Goal: Task Accomplishment & Management: Complete application form

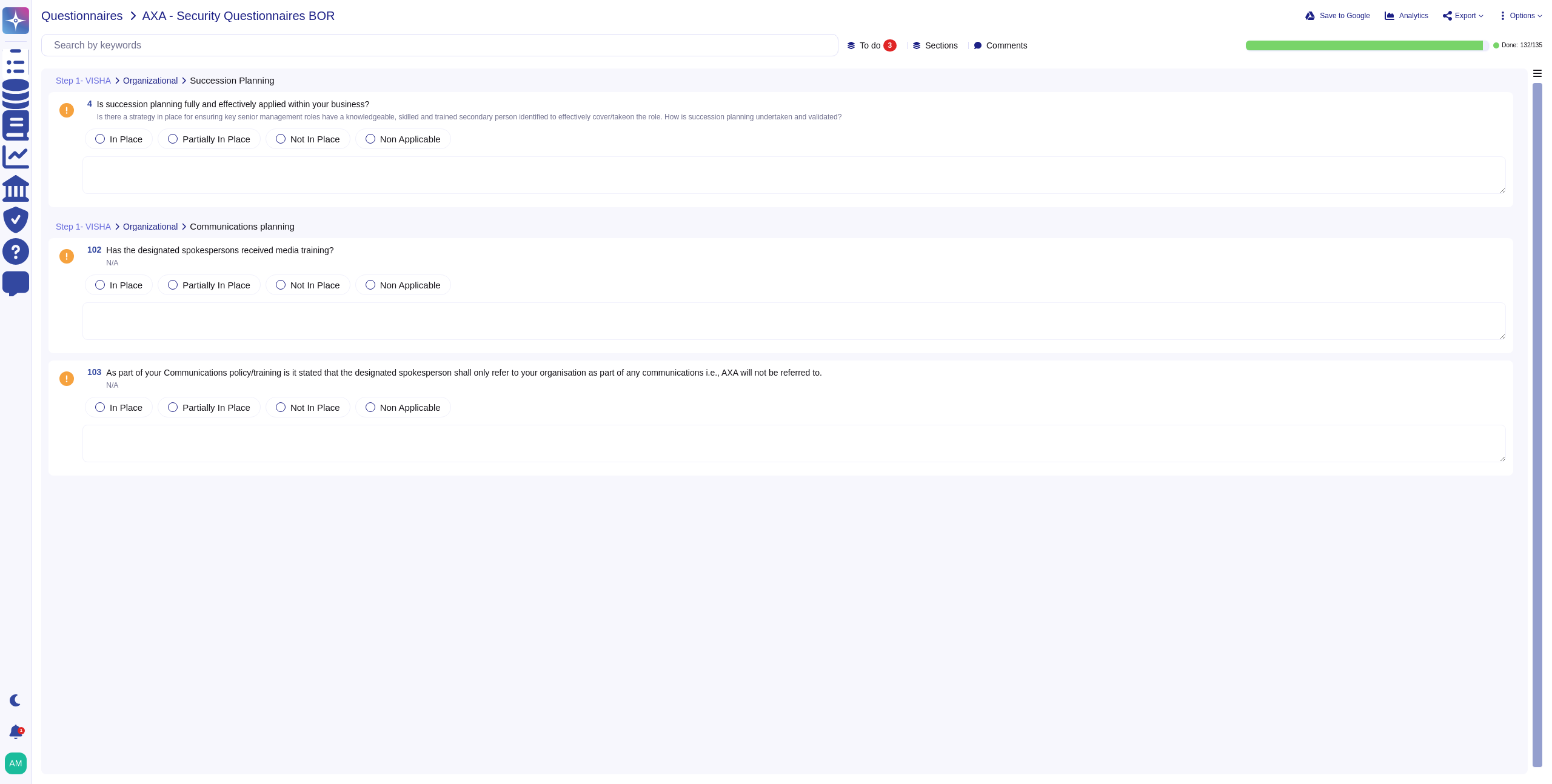
click at [97, 18] on span "Questionnaires" at bounding box center [82, 16] width 82 height 12
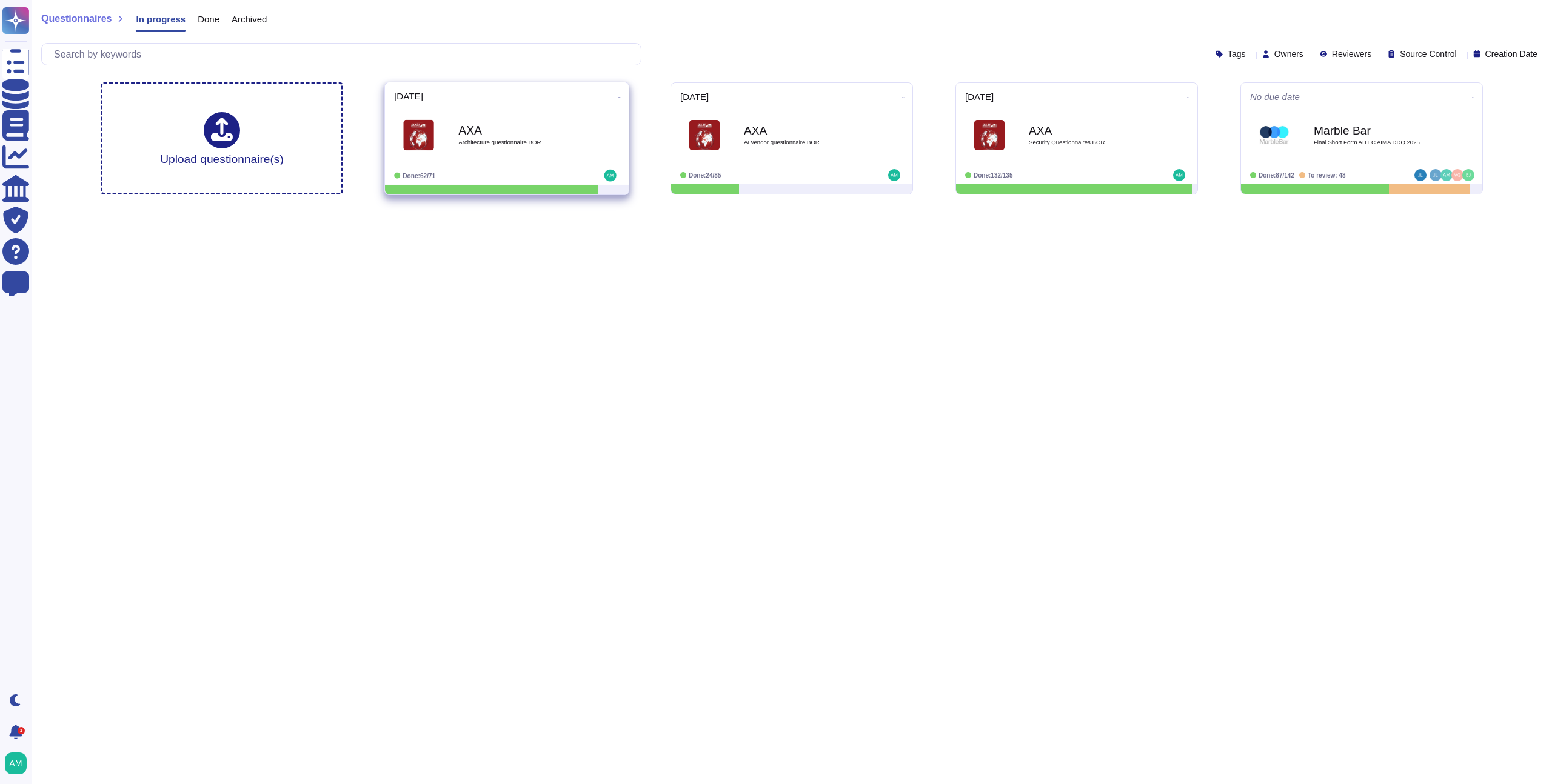
click at [545, 167] on div "[DATE] AXA Architecture questionnaire BOR Done: 62/71" at bounding box center [507, 133] width 244 height 103
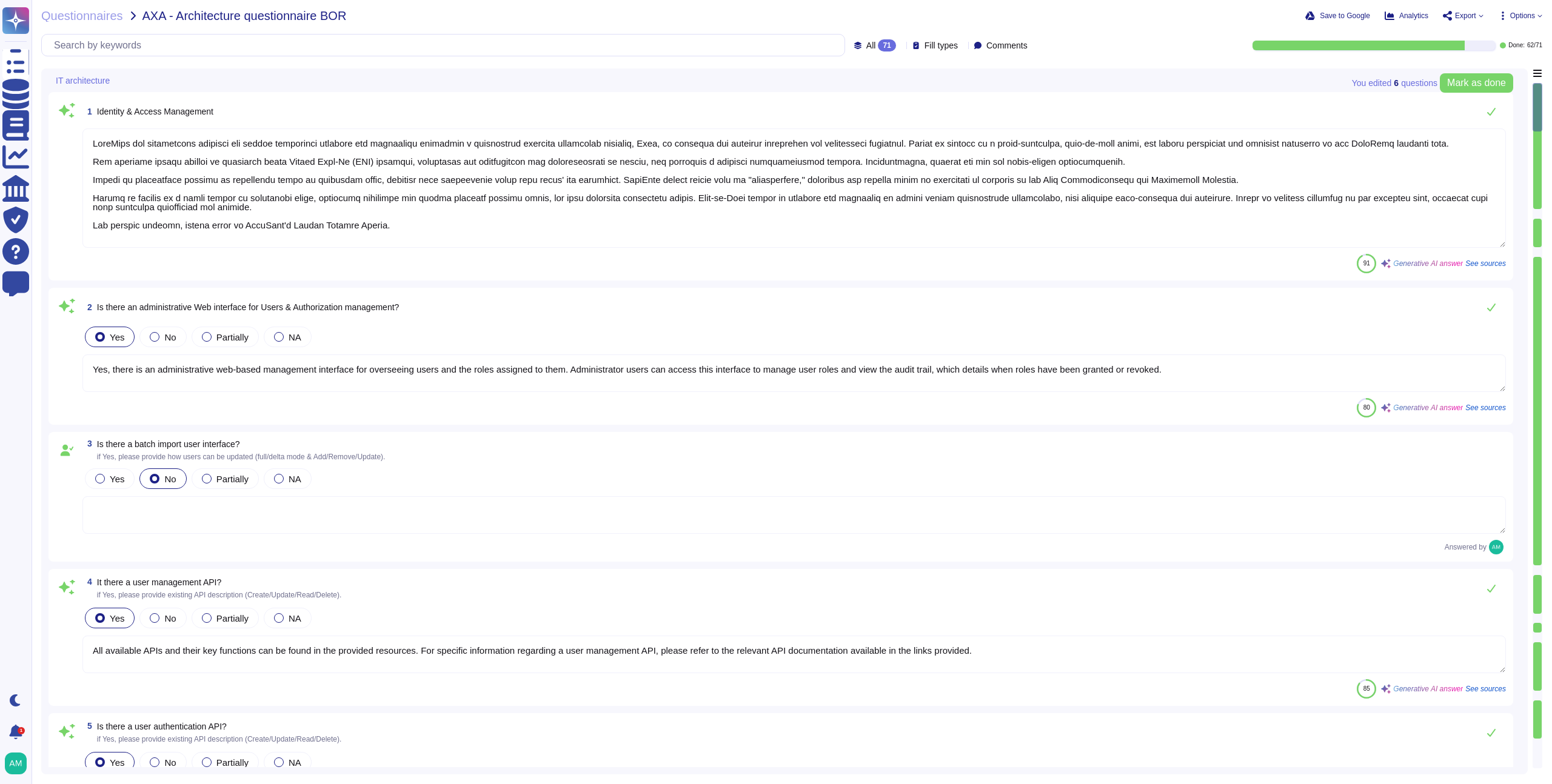
type textarea "FundApps has implemented identity and access management policies and procedures…"
type textarea "Yes, there is an administrative web-based management interface for overseeing u…"
type textarea "All available APIs and their key functions can be found in the provided resourc…"
type textarea "All available APIs and their key functions can be found here: [URL][DOMAIN_NAME…"
type textarea "Single-sign-on is enabled and mandatory wherever possible;"
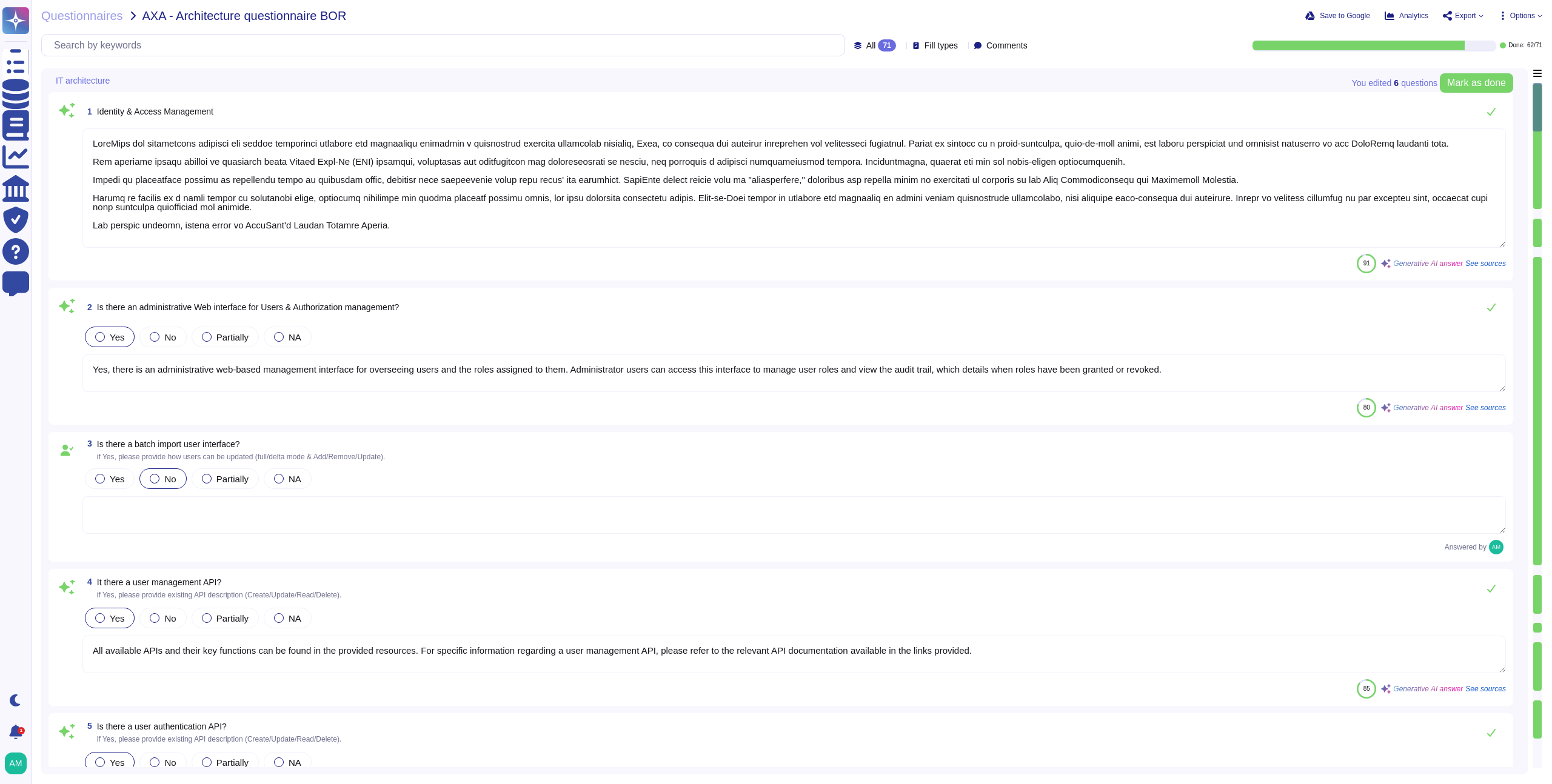
type textarea "Yes, the solution supports multi-factor authentication (MFA) for customer accou…"
click at [866, 50] on span "All 71" at bounding box center [881, 45] width 29 height 12
click at [873, 116] on div "To do 9" at bounding box center [889, 107] width 108 height 27
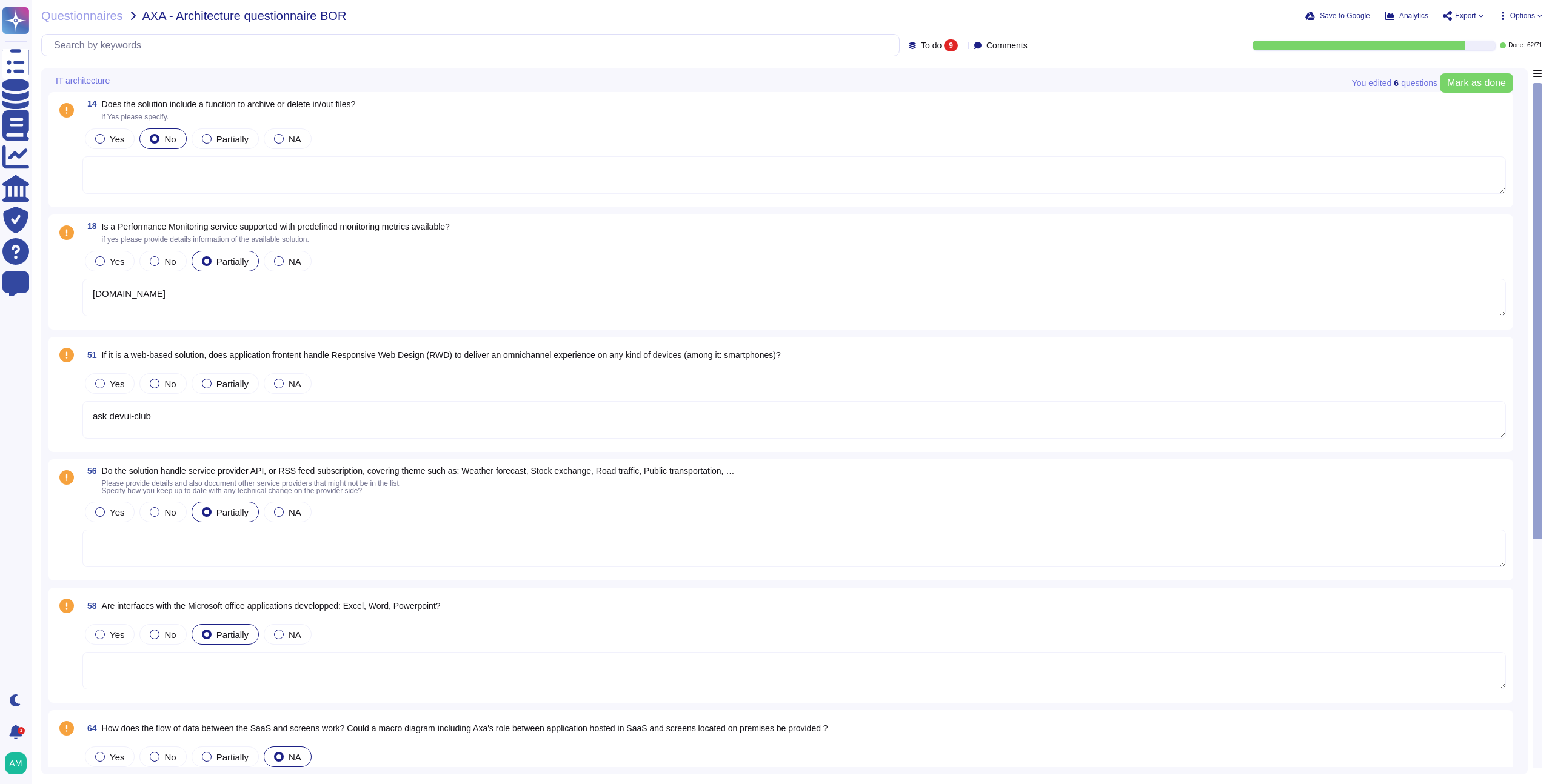
type textarea "[DOMAIN_NAME]"
type textarea "ask devui-club"
click at [226, 221] on span "Is a Performance Monitoring service supported with predefined monitoring metric…" at bounding box center [276, 226] width 348 height 10
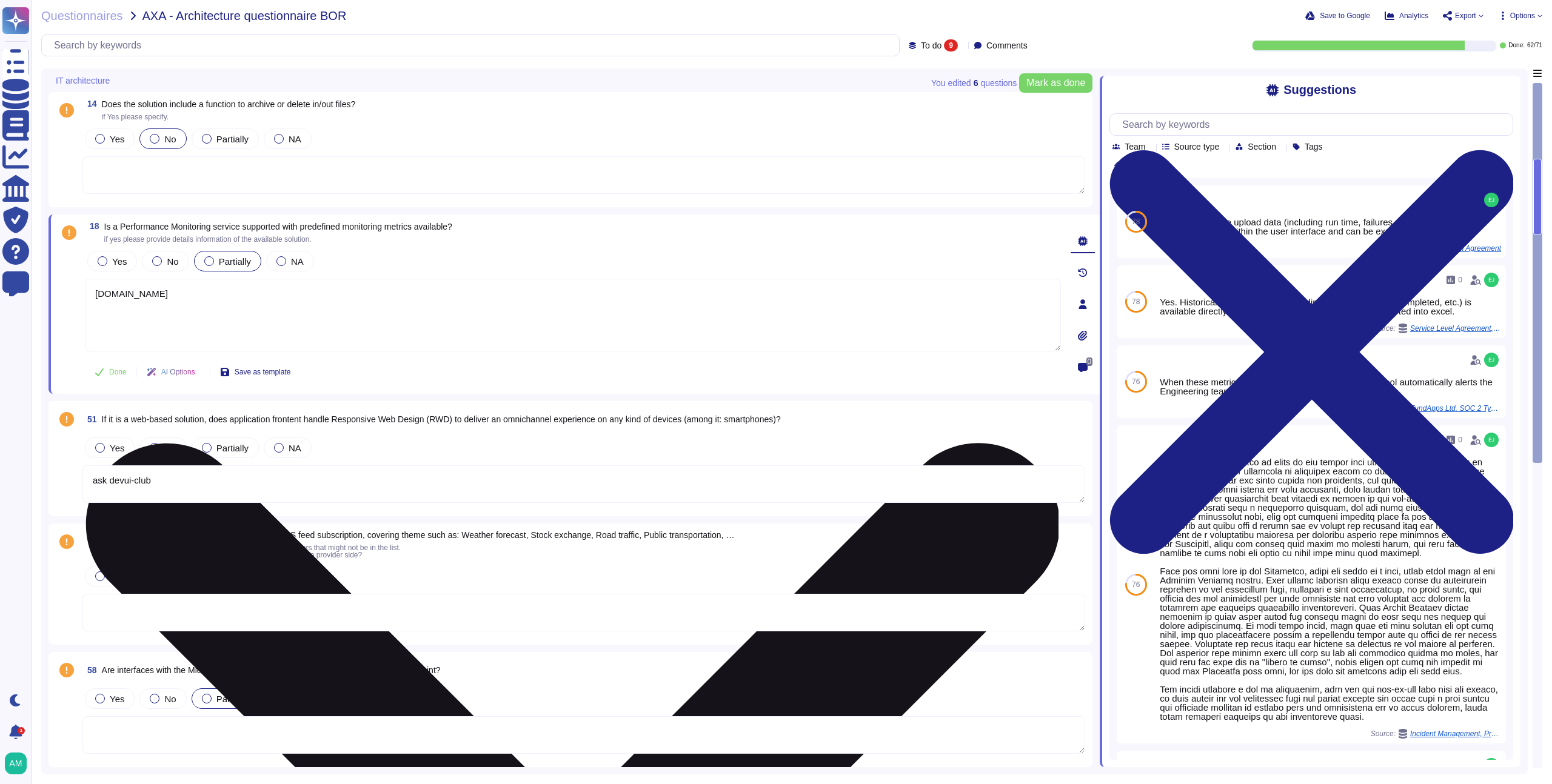
click at [94, 295] on textarea "[DOMAIN_NAME]" at bounding box center [573, 315] width 976 height 73
type textarea "Please view [DOMAIN_NAME] for monitoring metrics."
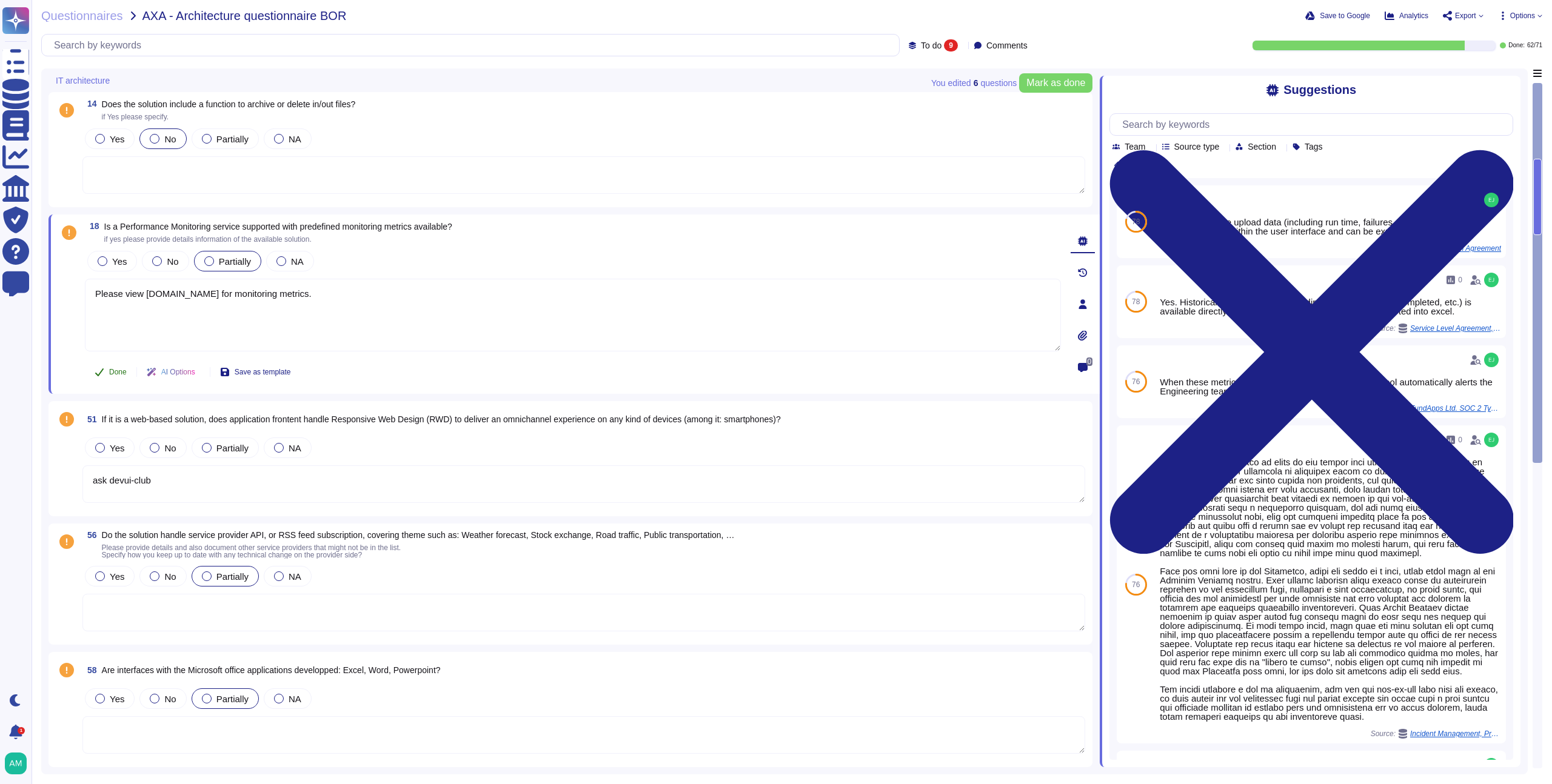
click at [114, 371] on span "Done" at bounding box center [118, 372] width 18 height 7
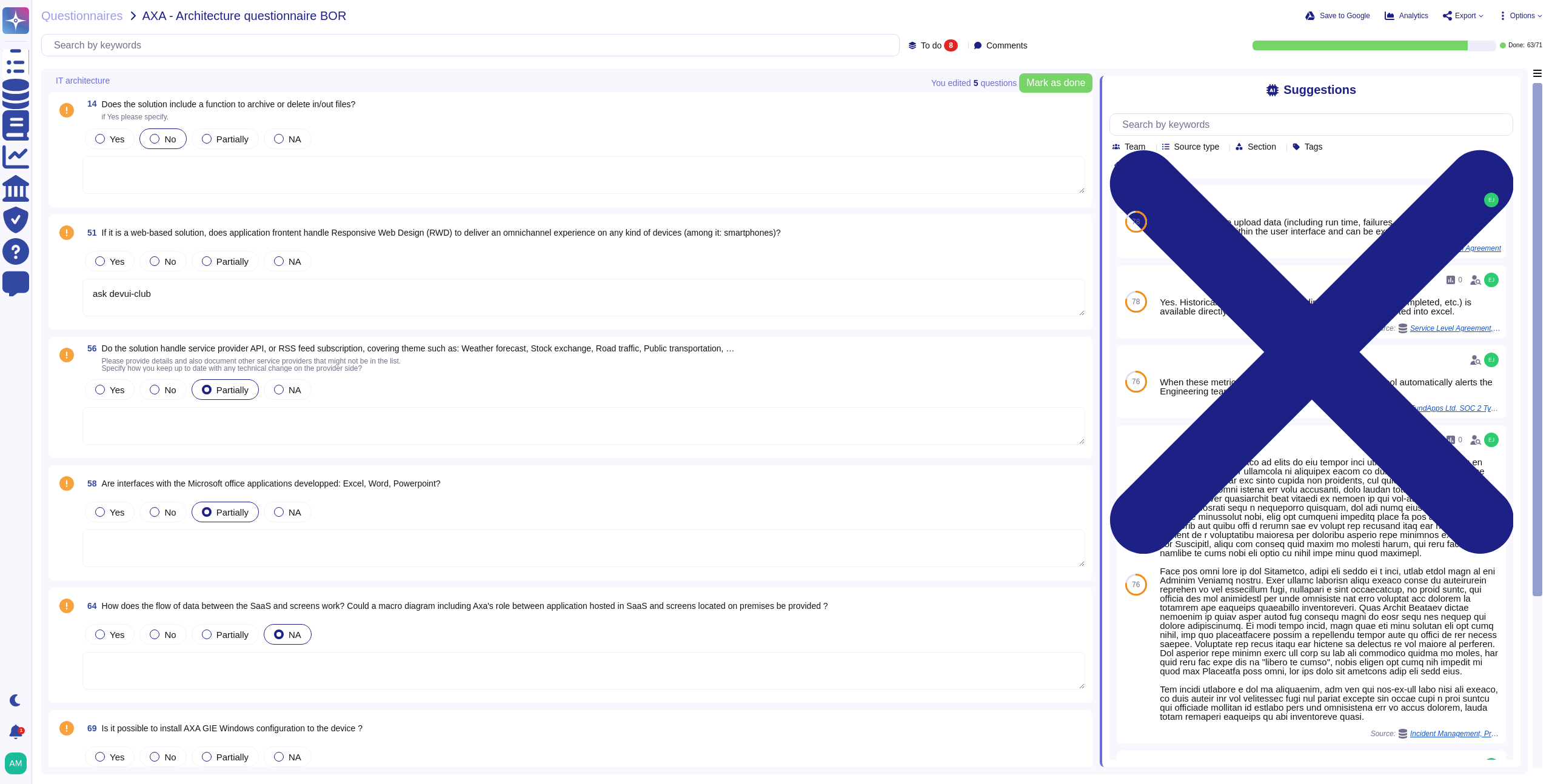
type textarea "ask devui-club"
click at [67, 150] on span at bounding box center [66, 161] width 22 height 69
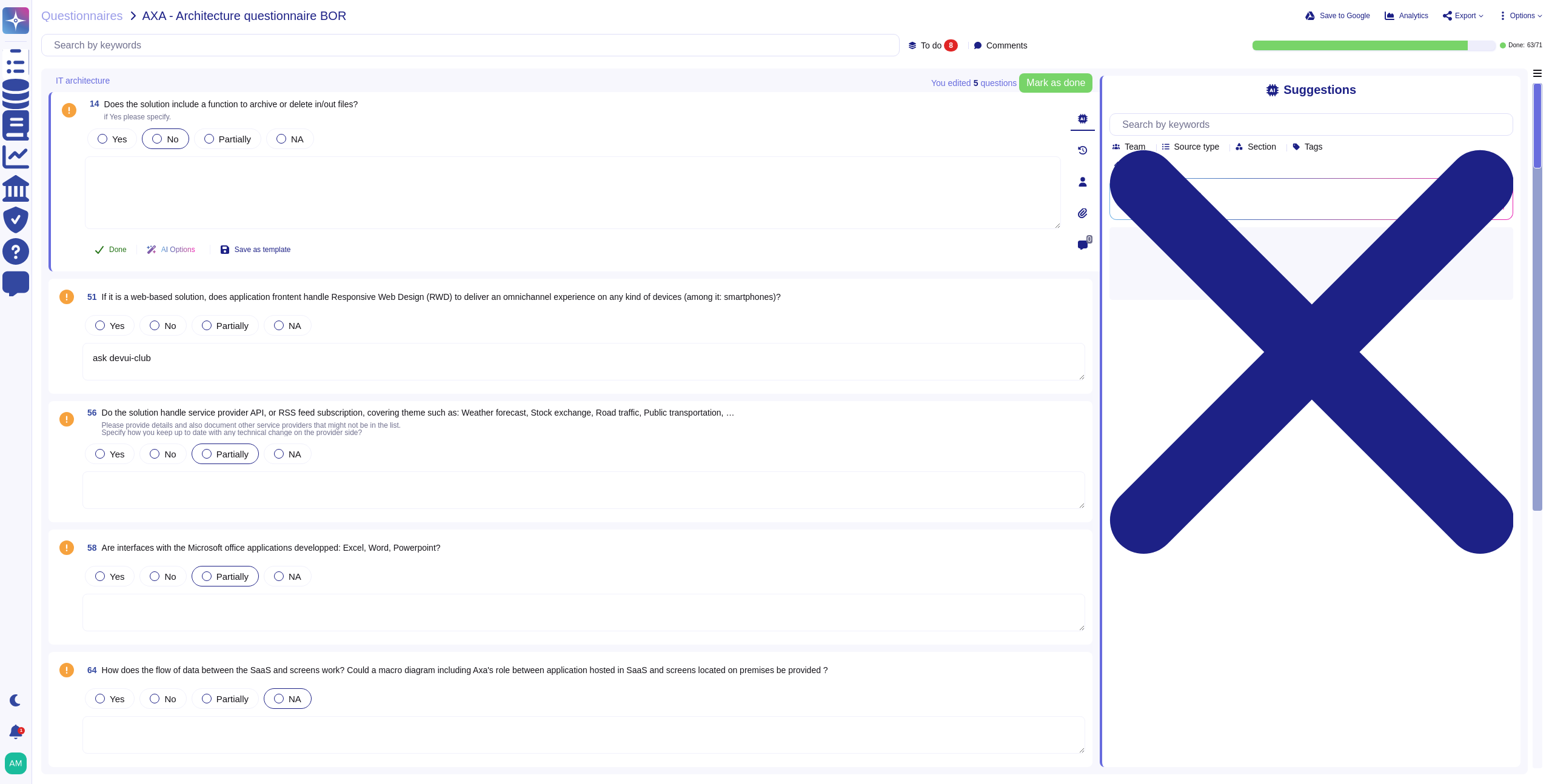
click at [114, 244] on button "Done" at bounding box center [110, 250] width 52 height 24
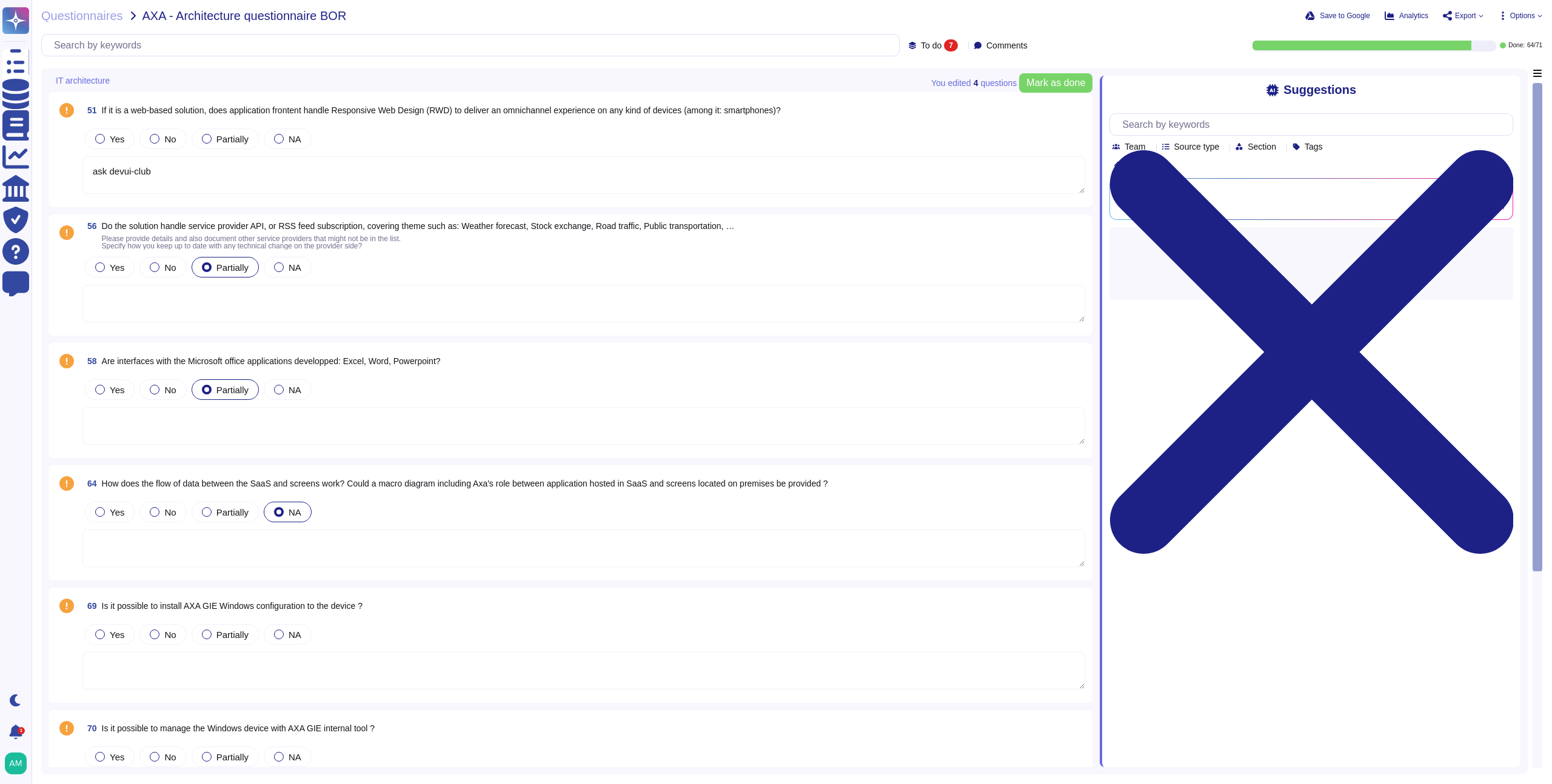
type textarea "ask devui-club"
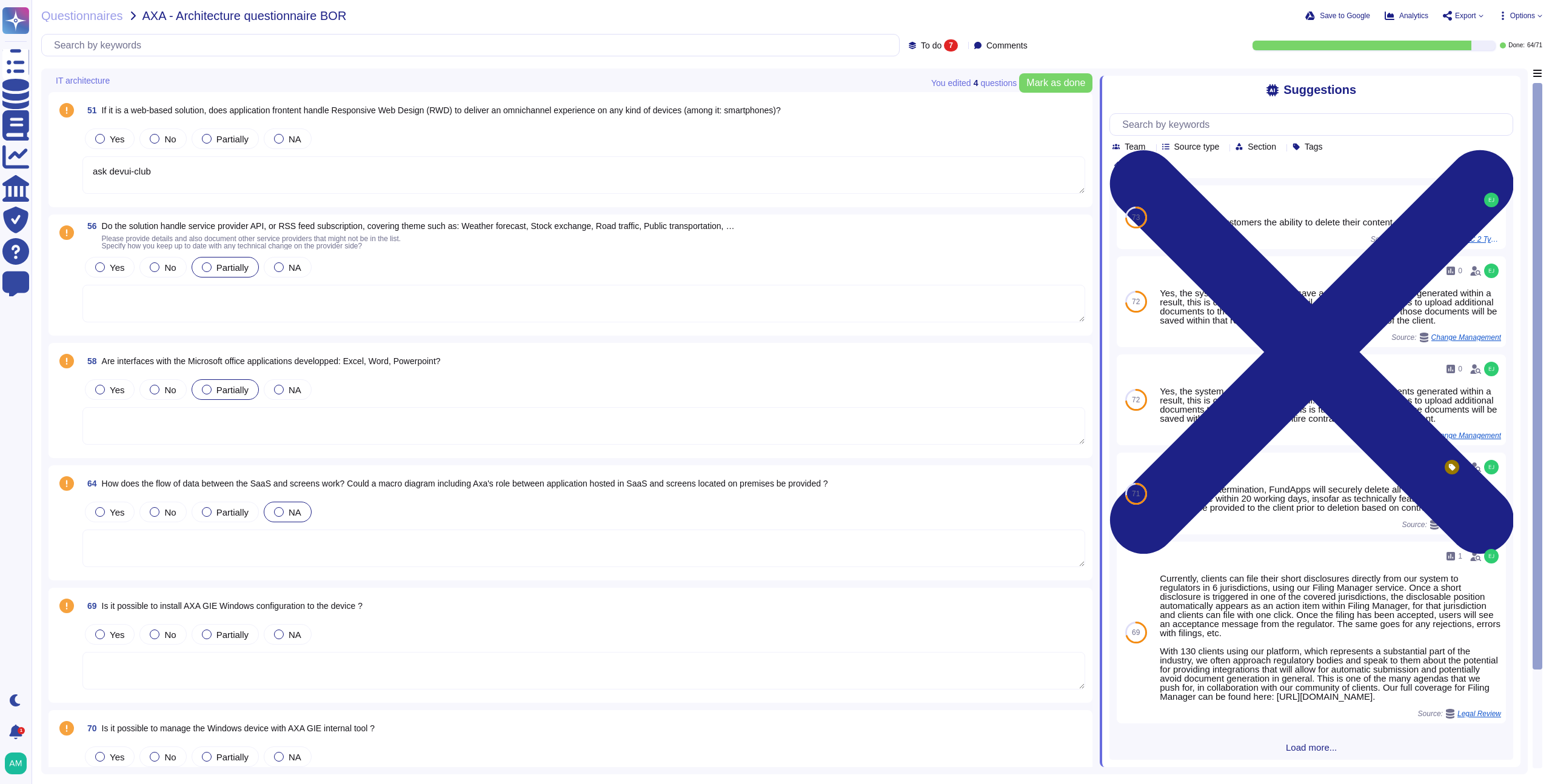
click at [56, 270] on span at bounding box center [66, 289] width 22 height 69
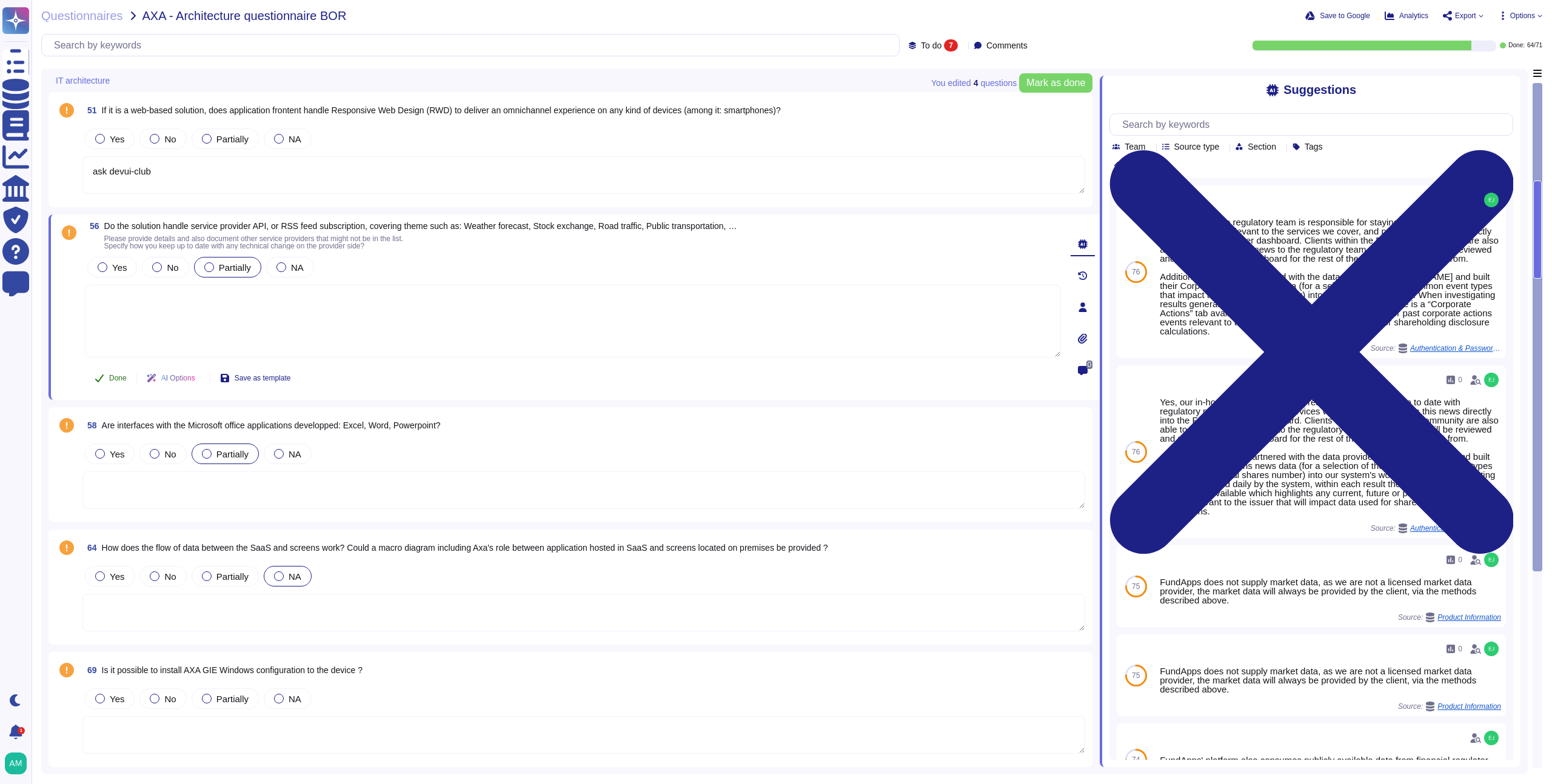
click at [115, 380] on span "Done" at bounding box center [118, 378] width 18 height 7
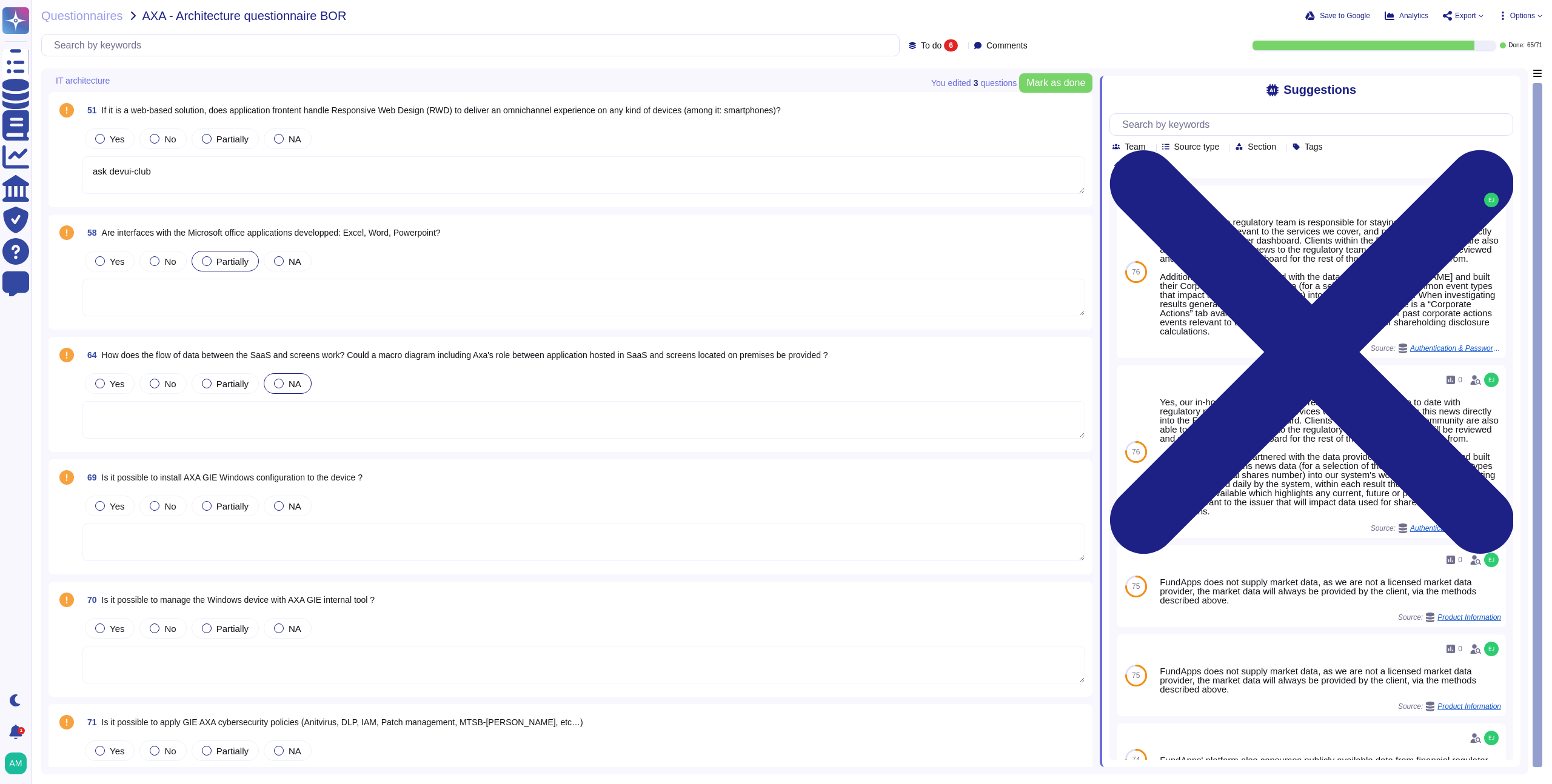
click at [67, 282] on span at bounding box center [66, 283] width 22 height 69
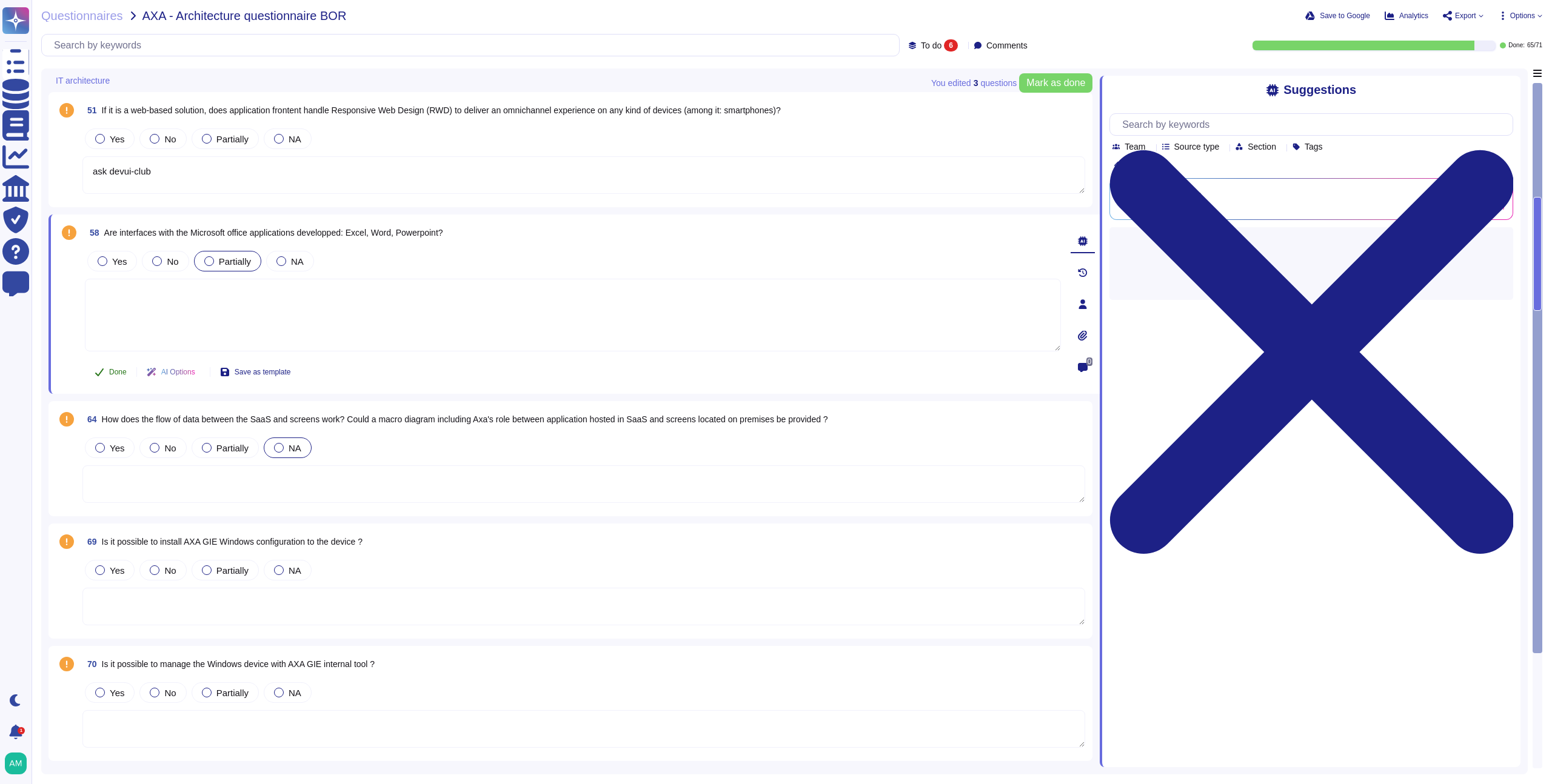
click at [109, 366] on button "Done" at bounding box center [110, 372] width 52 height 24
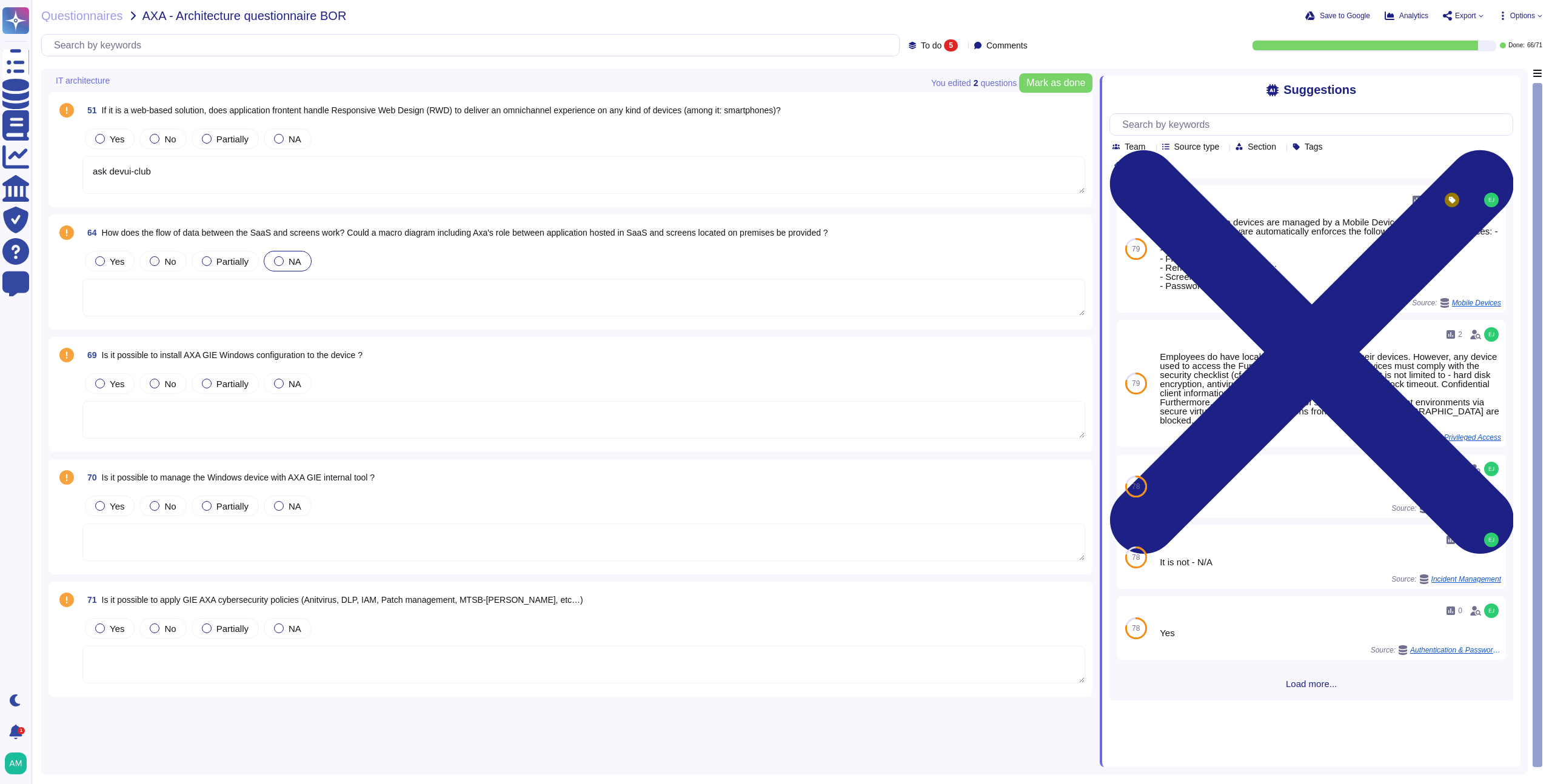
click at [80, 270] on div "64 How does the flow of data between the SaaS and screens work? Could a macro d…" at bounding box center [570, 272] width 1030 height 101
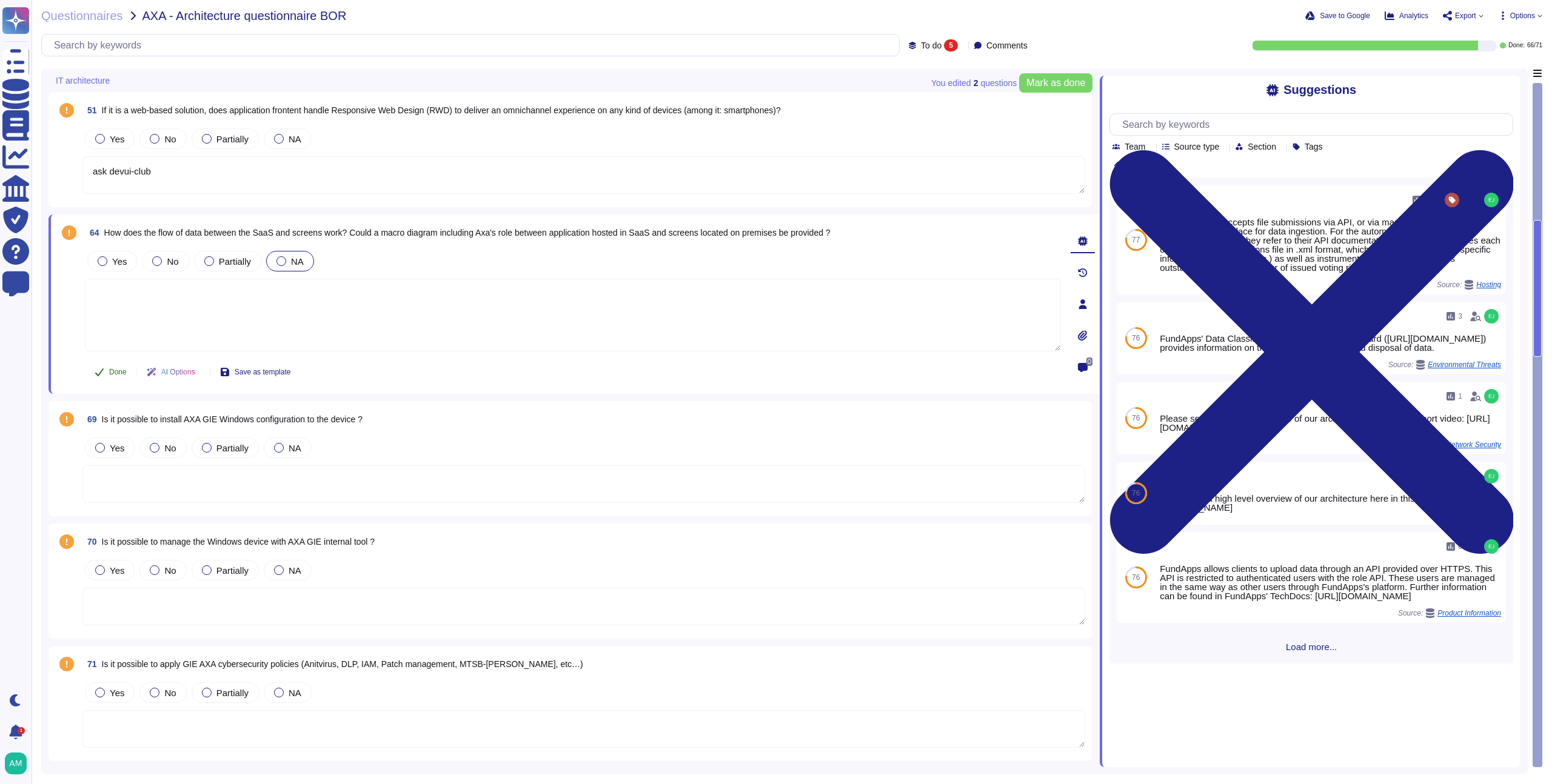
click at [107, 372] on button "Done" at bounding box center [110, 372] width 52 height 24
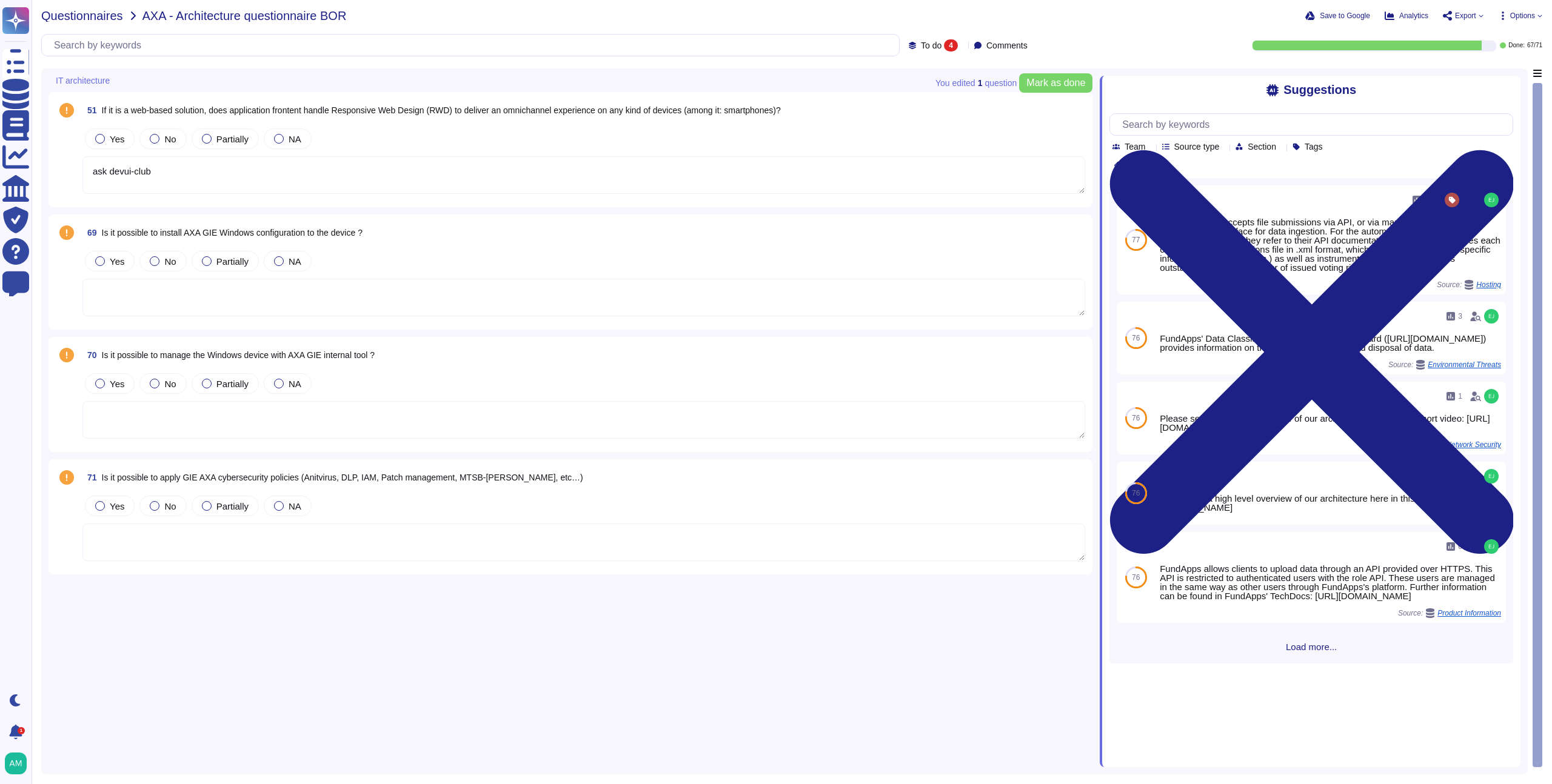
click at [107, 18] on span "Questionnaires" at bounding box center [82, 16] width 82 height 12
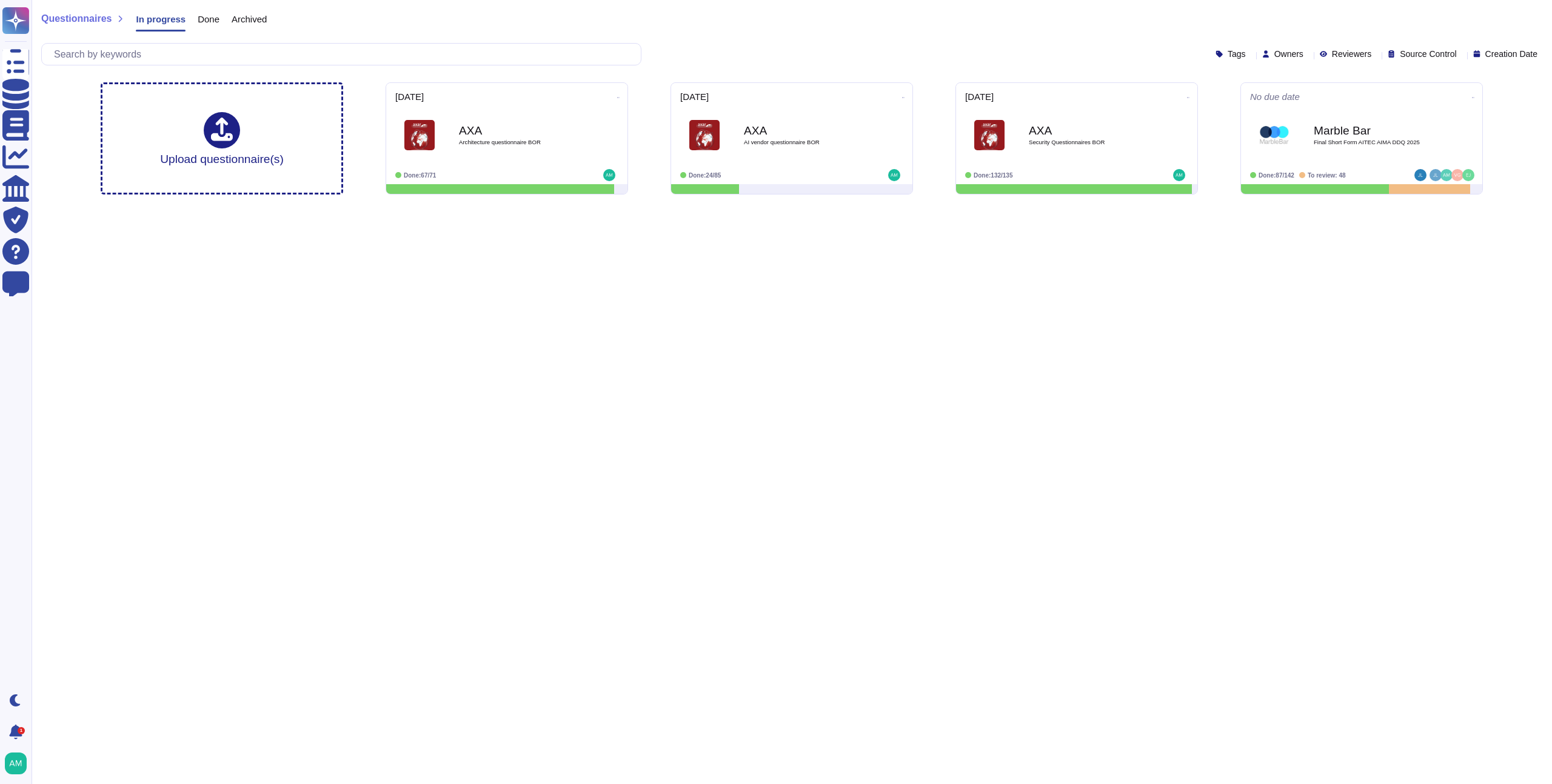
click at [992, 204] on html "Questionnaires Knowledge Base Documents Analytics CAIQ / SIG Trust Center Help …" at bounding box center [776, 102] width 1552 height 204
click at [983, 152] on span "AXA Security Questionnaires BOR" at bounding box center [1077, 135] width 226 height 49
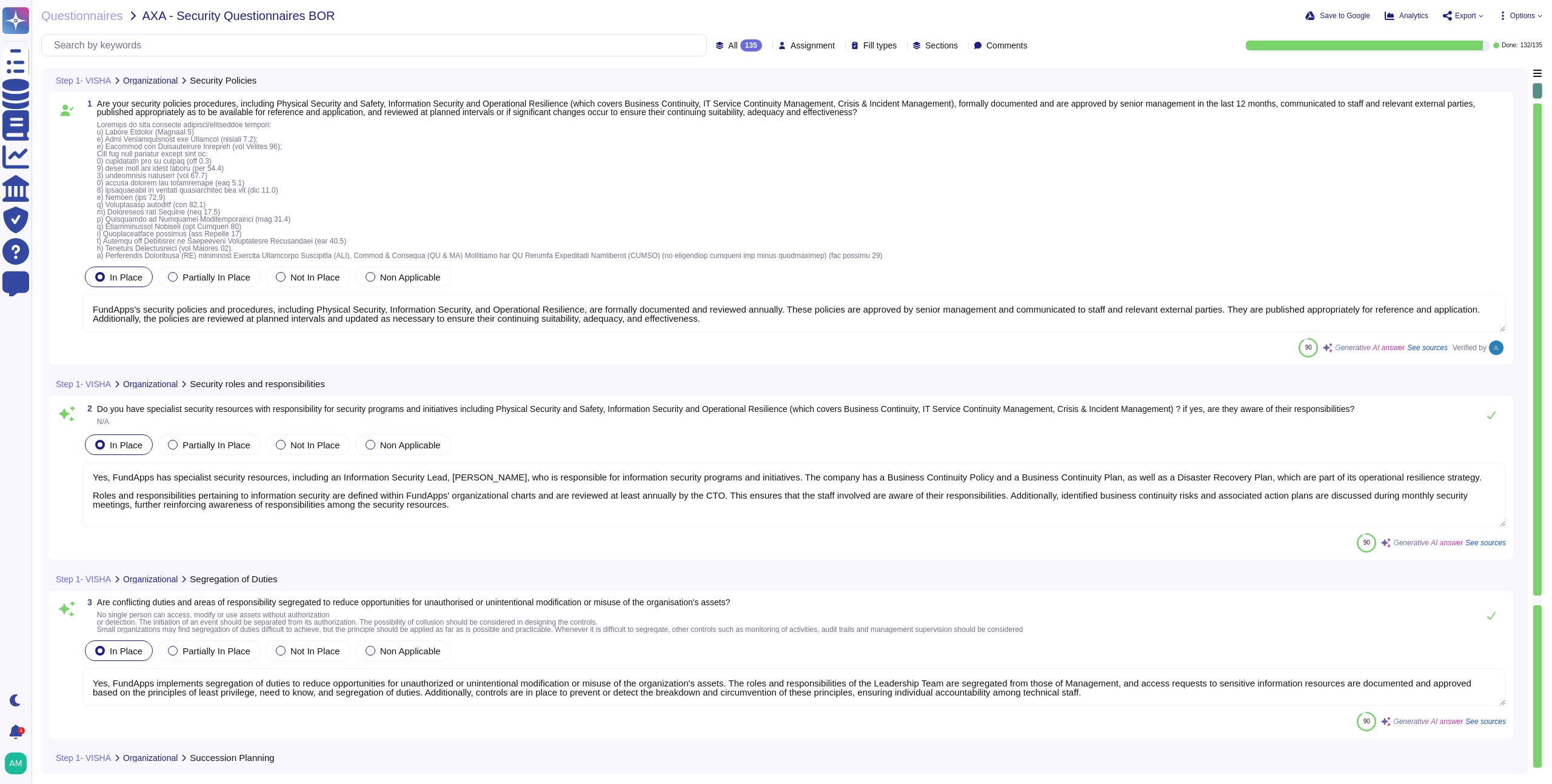
type textarea "FundApps's security policies and procedures, including Physical Security, Infor…"
type textarea "Yes, FundApps has specialist security resources, including an Information Secur…"
type textarea "Yes, FundApps implements segregation of duties to reduce opportunities for unau…"
type textarea "Yes, FundApps has implemented a mobile device security policy and supporting se…"
click at [728, 41] on span "All 135" at bounding box center [745, 45] width 34 height 12
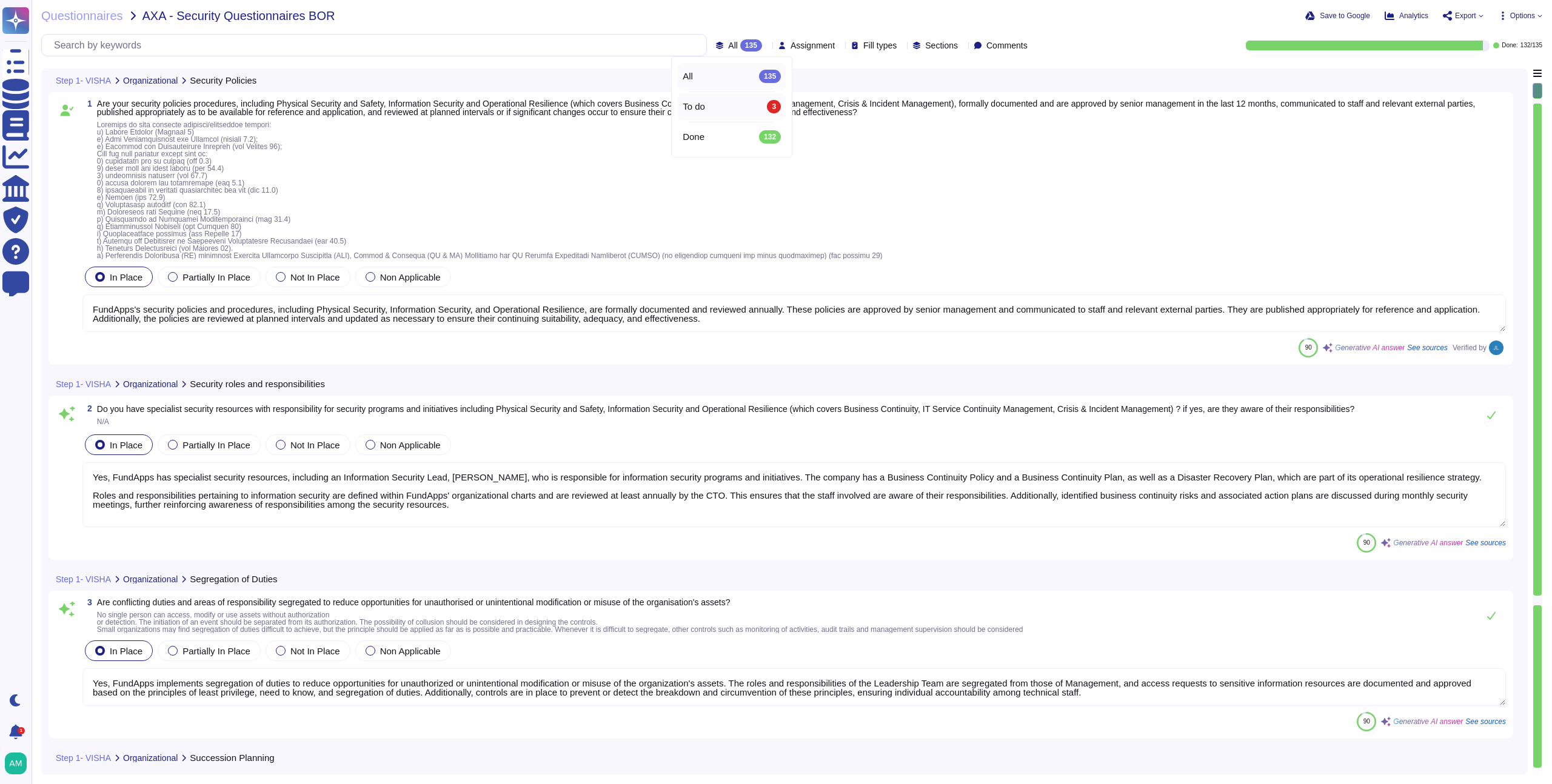
click at [700, 107] on span "To do" at bounding box center [694, 106] width 22 height 11
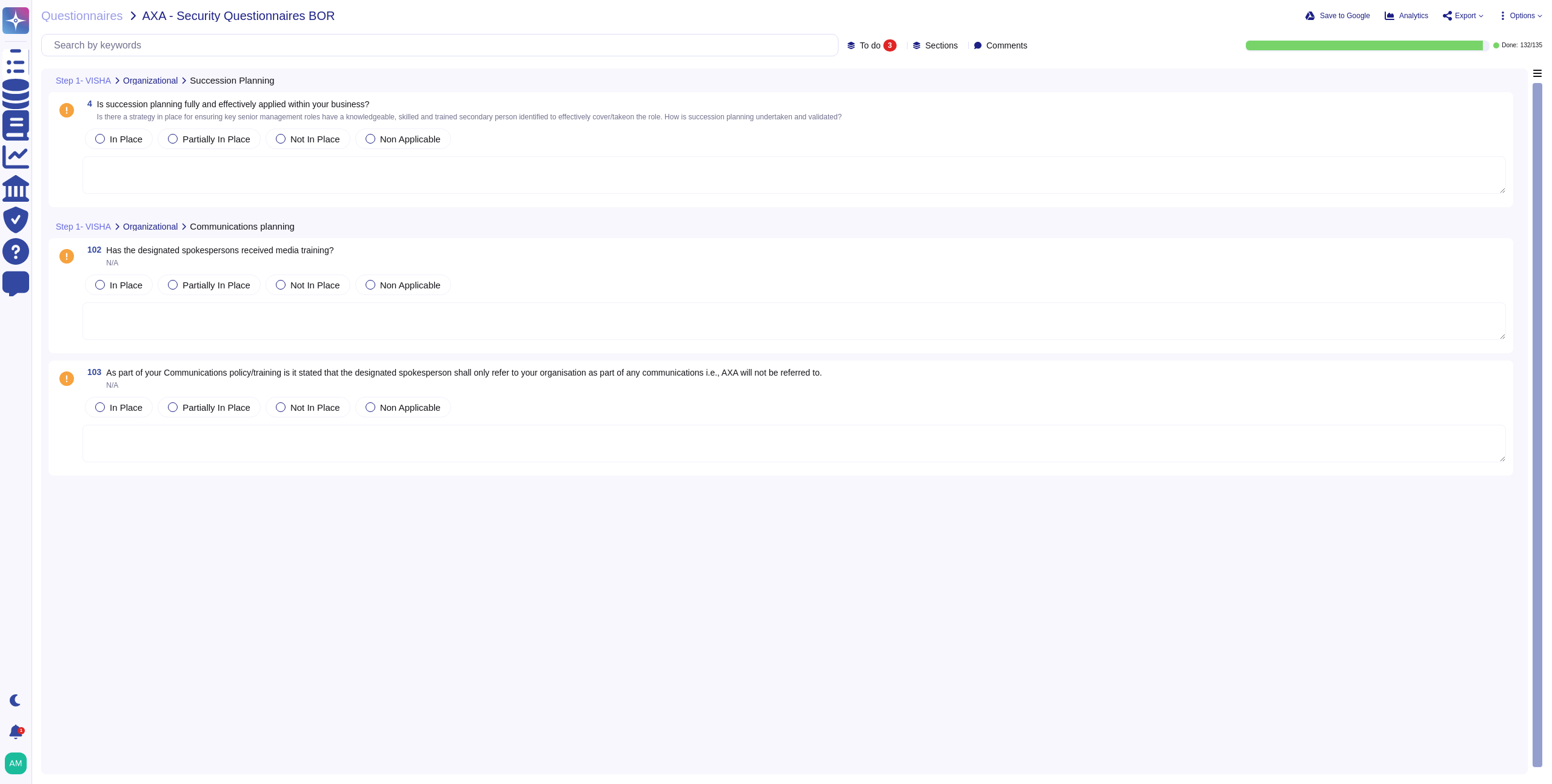
click at [1467, 18] on span "Export" at bounding box center [1466, 16] width 21 height 7
click at [1487, 73] on p "Download" at bounding box center [1508, 90] width 43 height 34
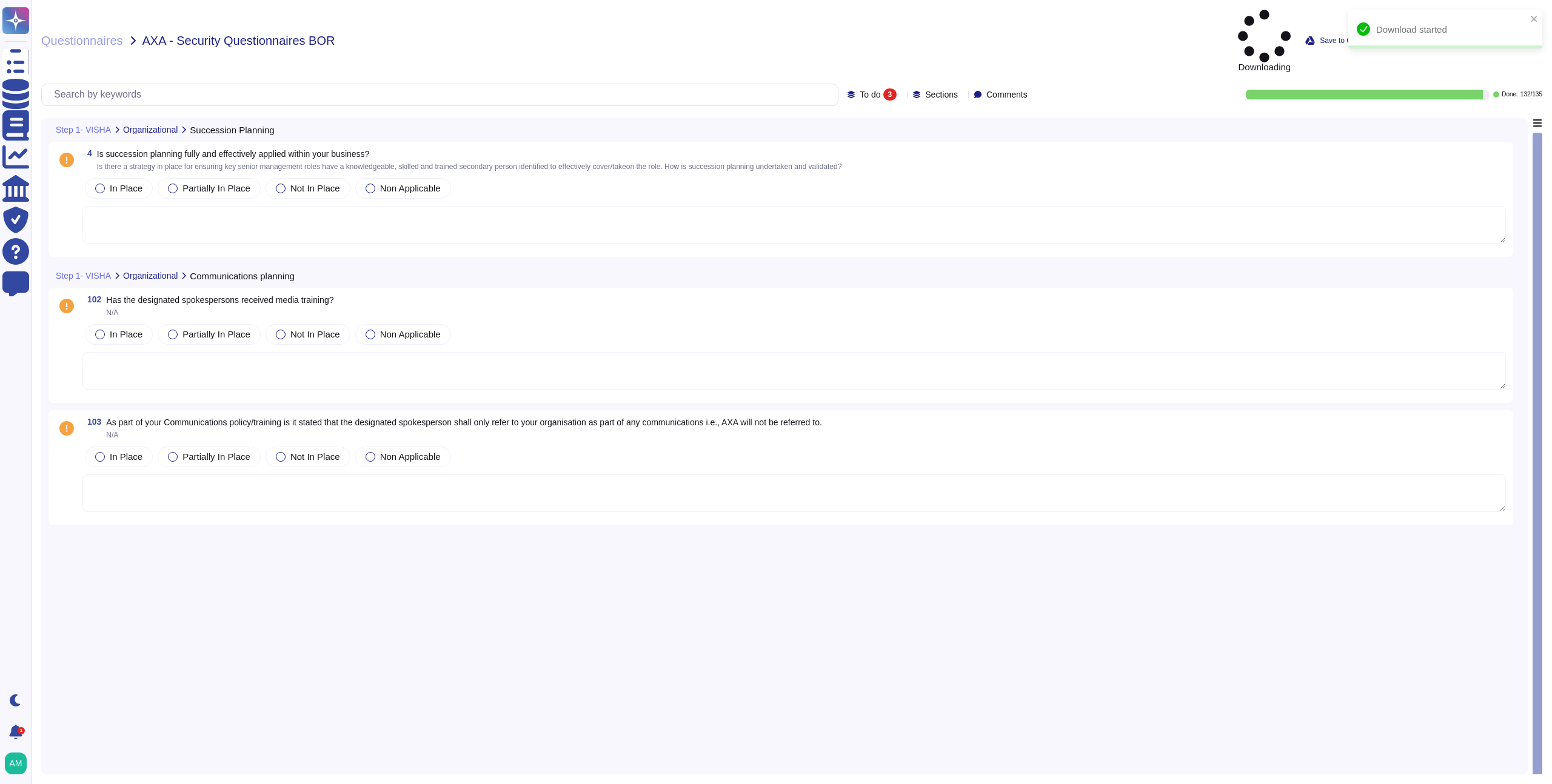
click at [1116, 16] on div "Downloading Save to Google Analytics Export Copy link Download Options" at bounding box center [1243, 41] width 599 height 62
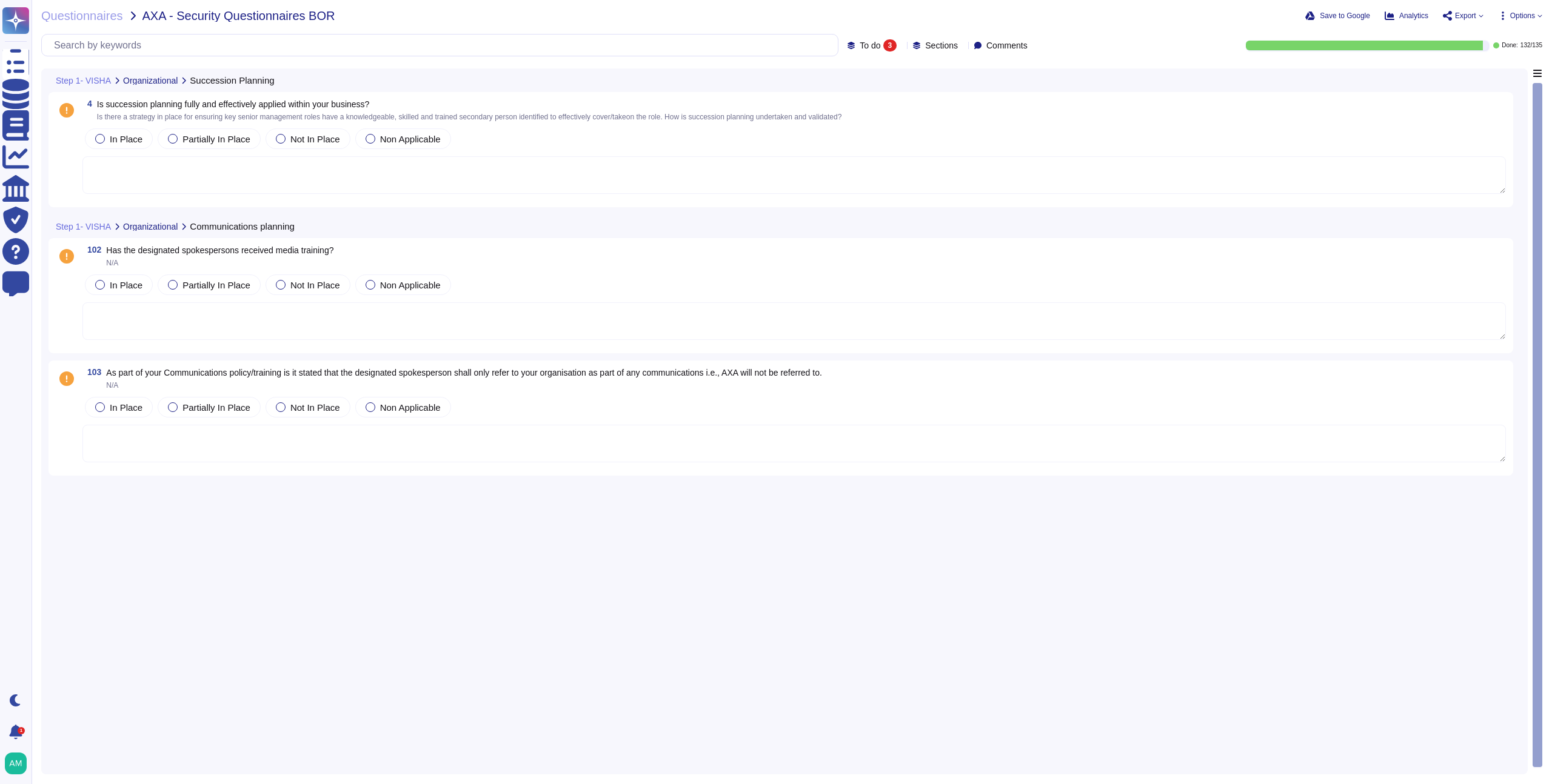
click at [1154, 20] on div "Save to Google Analytics Export Copy link Download Options" at bounding box center [1243, 16] width 599 height 12
click at [1320, 12] on span "Save to Google" at bounding box center [1345, 16] width 50 height 7
click at [58, 14] on span "Questionnaires" at bounding box center [82, 16] width 82 height 12
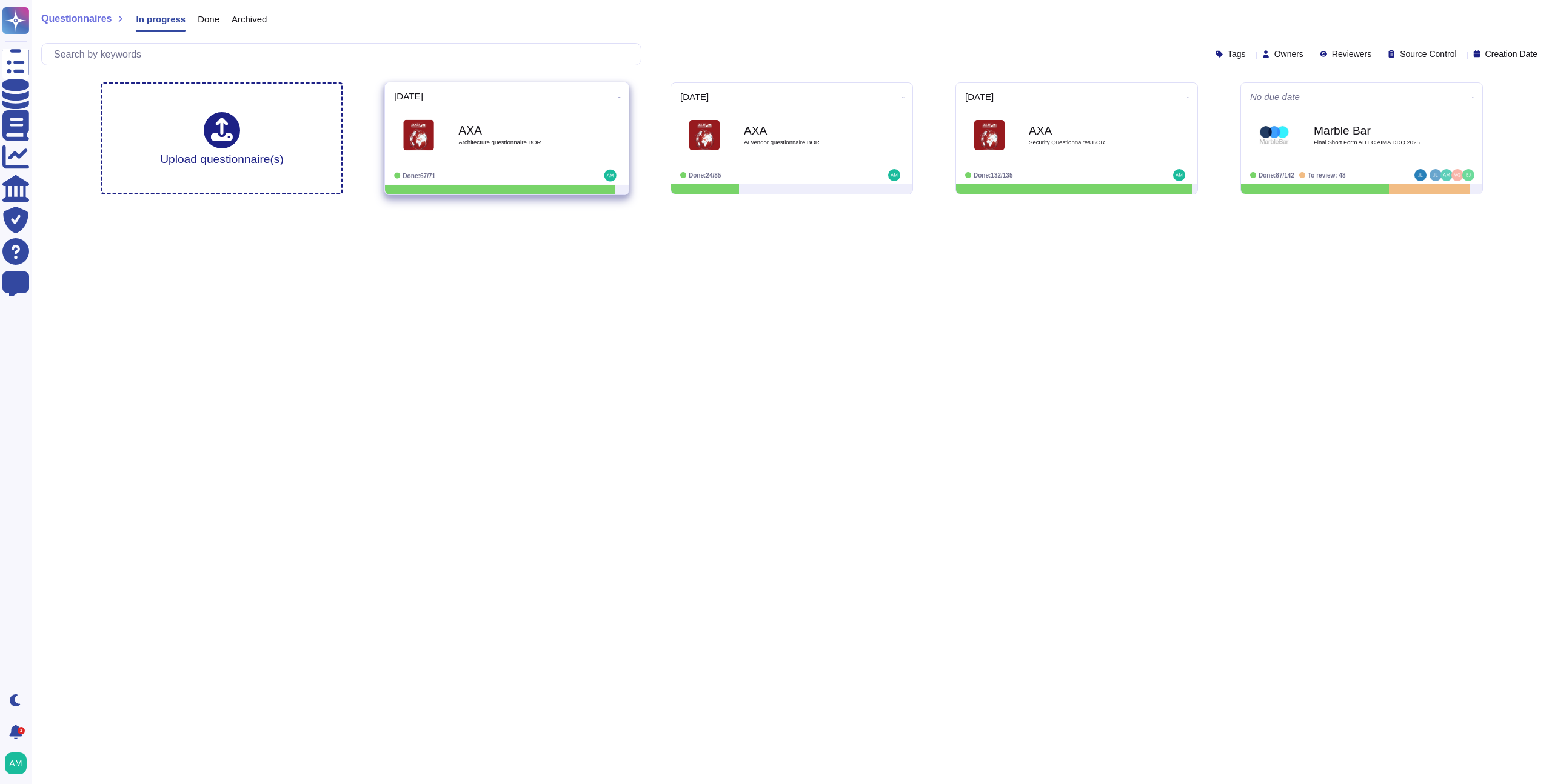
click at [562, 150] on div "AXA Architecture questionnaire [PERSON_NAME]" at bounding box center [519, 135] width 122 height 49
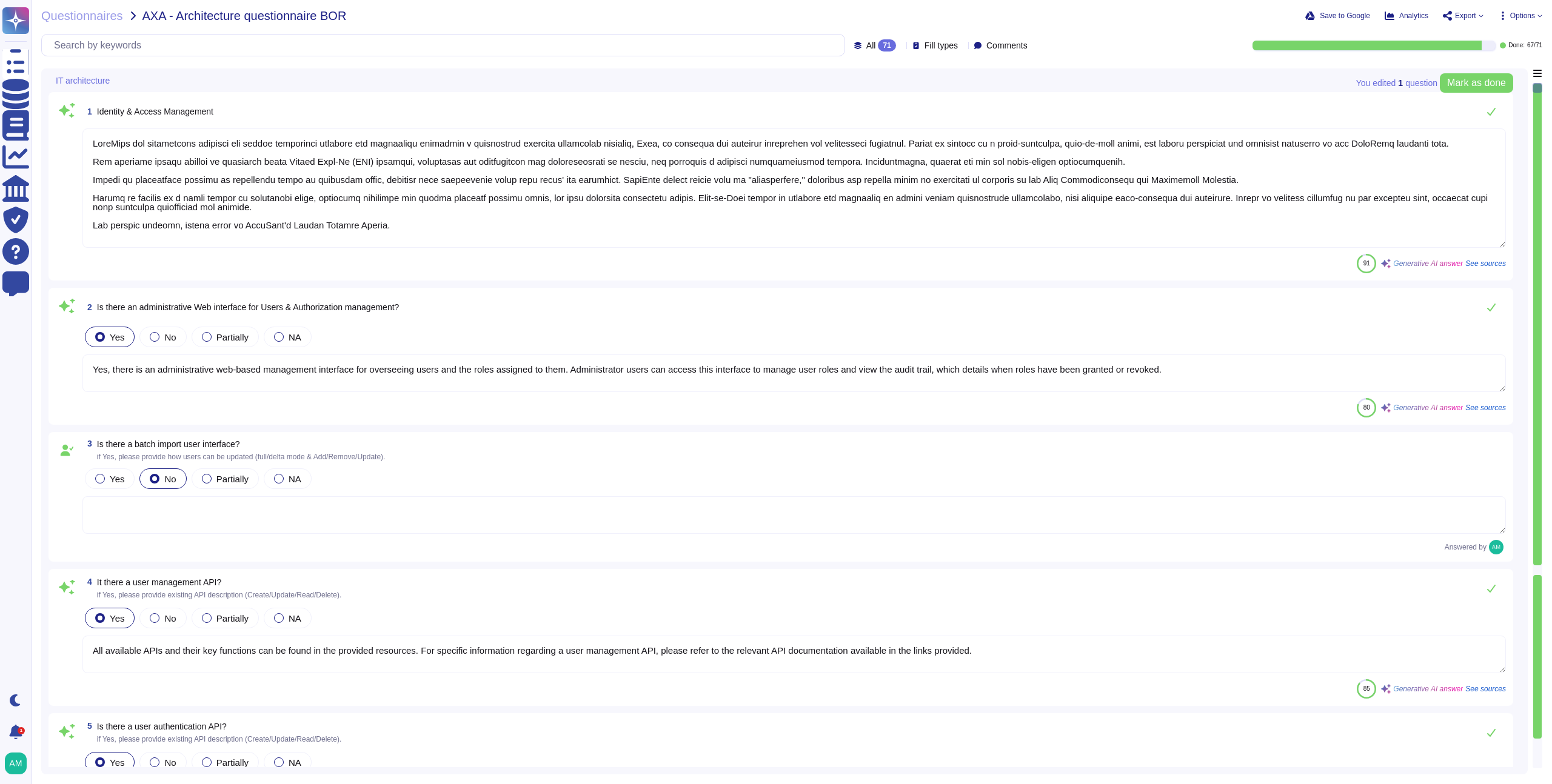
type textarea "FundApps has implemented identity and access management policies and procedures…"
type textarea "Yes, there is an administrative web-based management interface for overseeing u…"
type textarea "All available APIs and their key functions can be found in the provided resourc…"
type textarea "All available APIs and their key functions can be found here: [URL][DOMAIN_NAME…"
type textarea "Single-sign-on is enabled and mandatory wherever possible;"
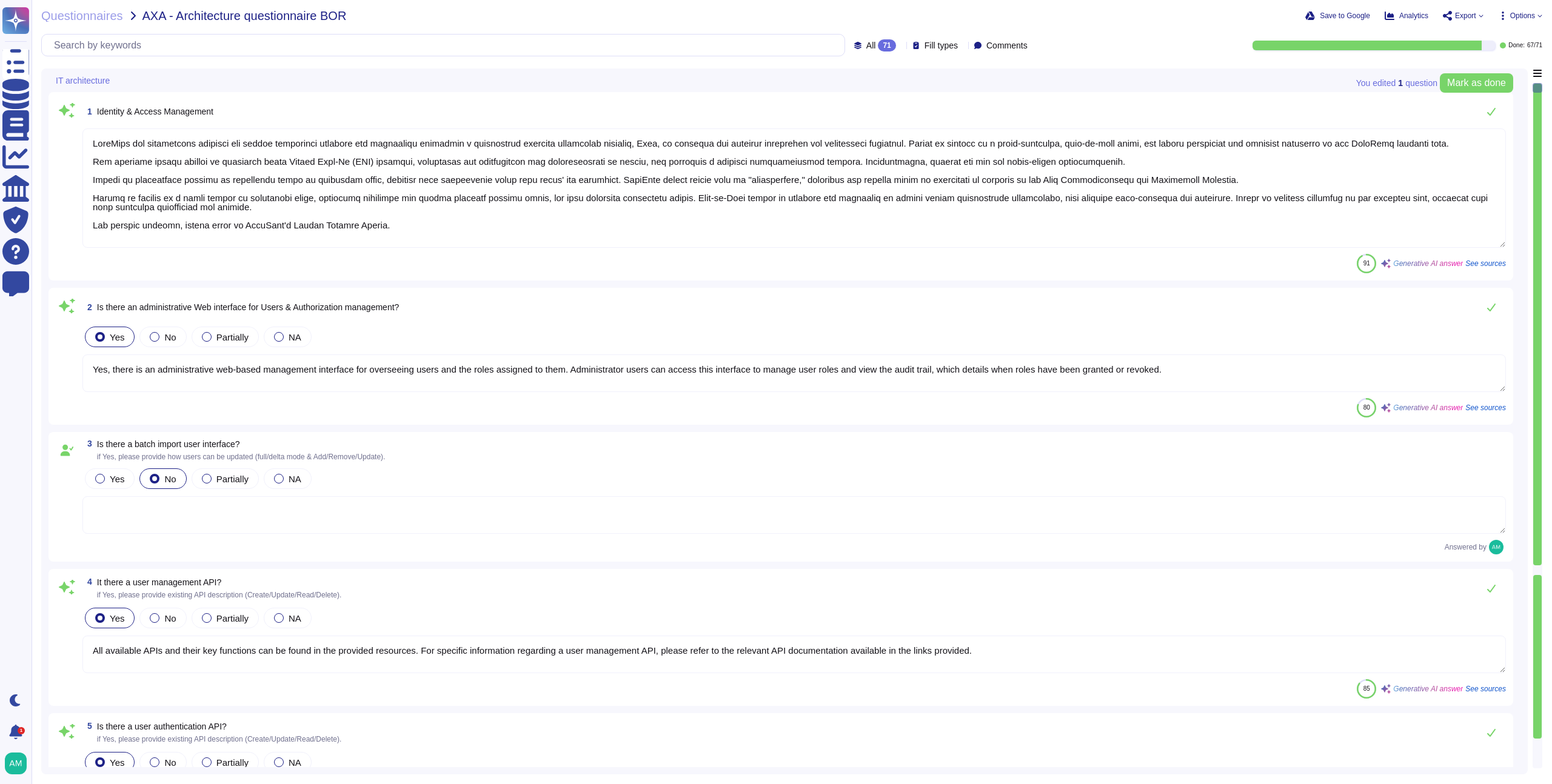
type textarea "Yes, the solution supports multi-factor authentication (MFA) for customer accou…"
click at [878, 46] on div "71" at bounding box center [886, 45] width 18 height 12
click at [854, 110] on span "To do" at bounding box center [852, 106] width 22 height 11
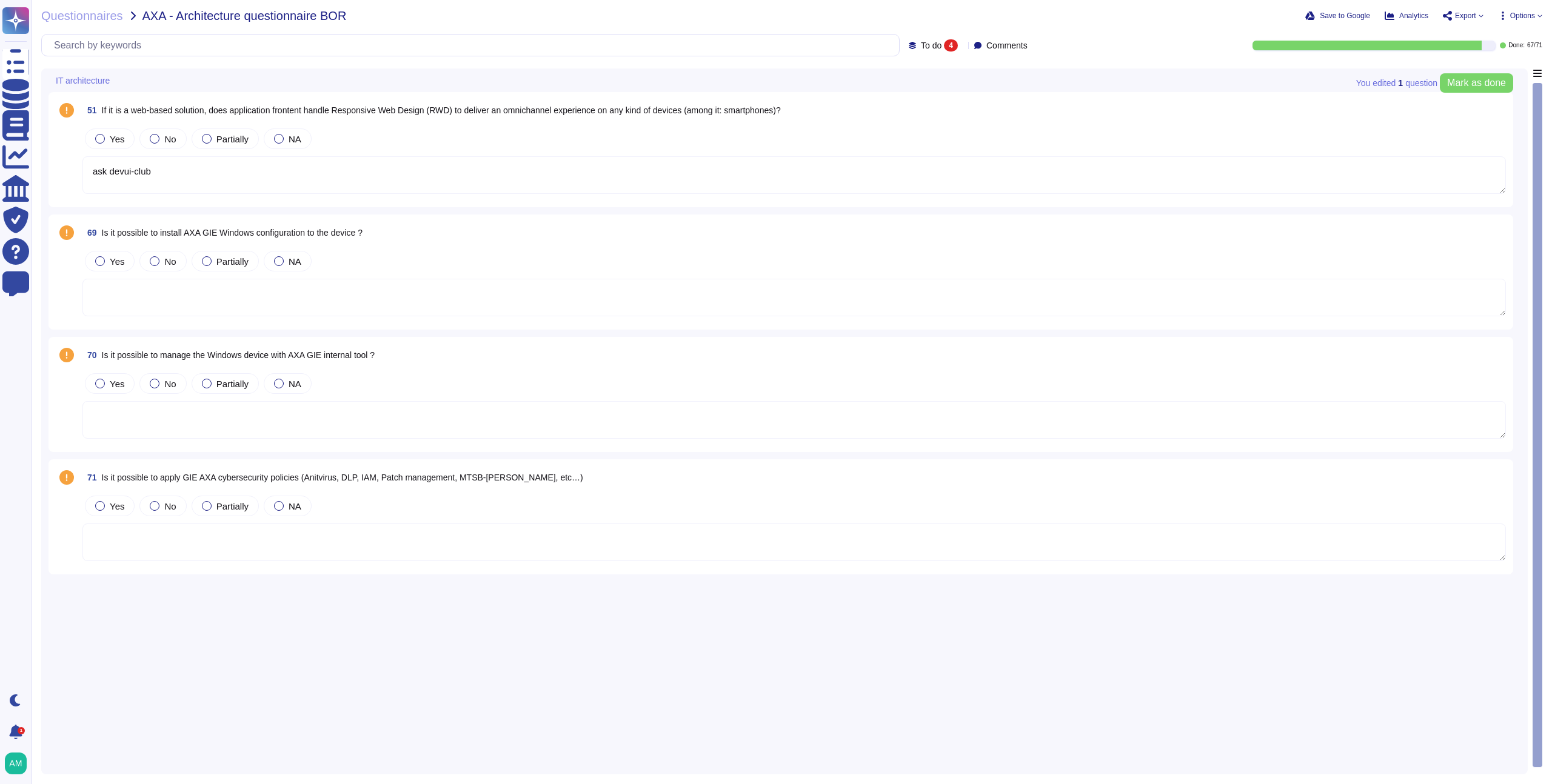
type textarea "ask devui-club"
drag, startPoint x: 218, startPoint y: 112, endPoint x: 858, endPoint y: 106, distance: 640.0
click at [858, 106] on div "51 If it is a web-based solution, does application frontent handle Responsive W…" at bounding box center [794, 110] width 1424 height 22
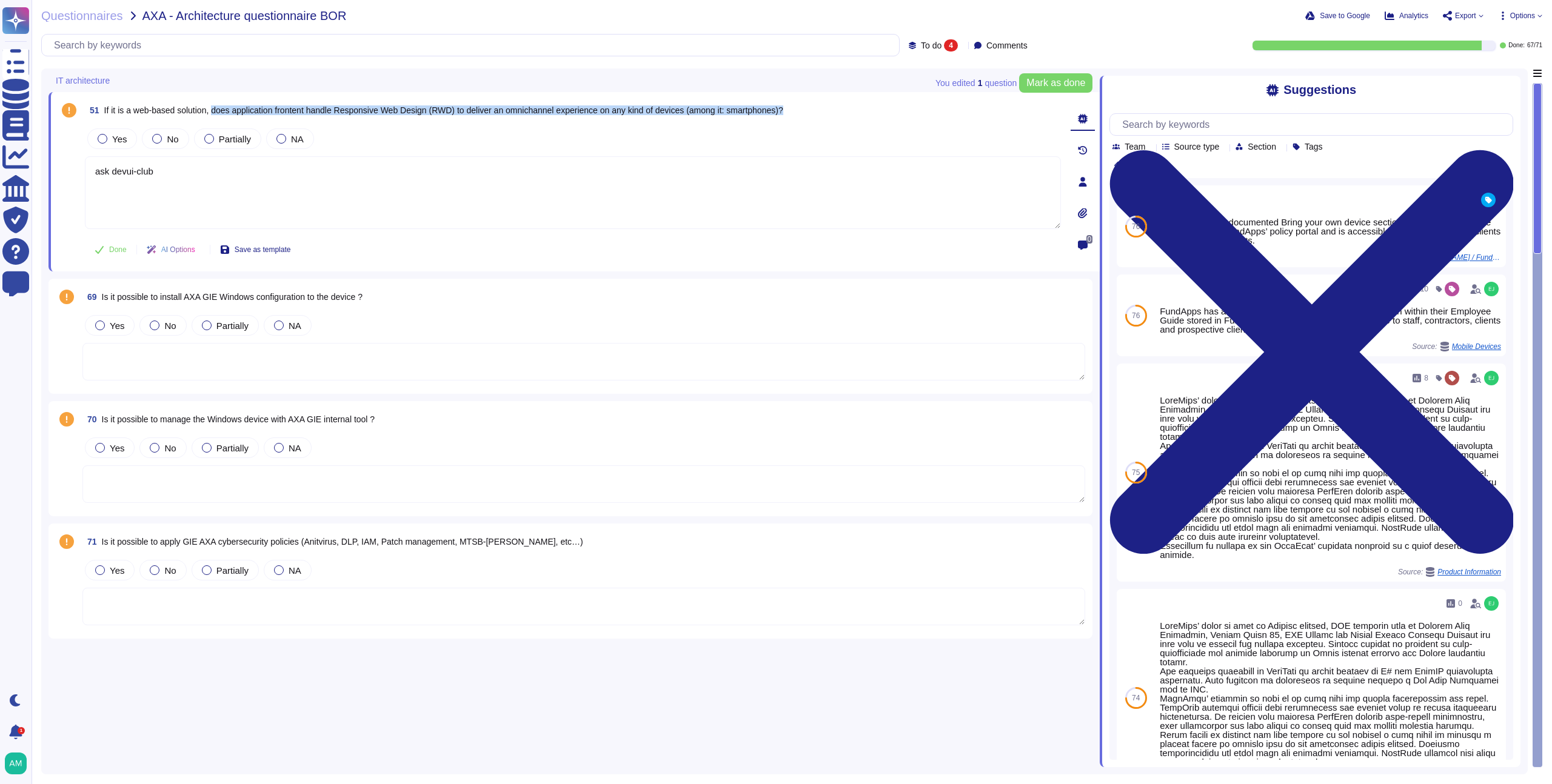
drag, startPoint x: 824, startPoint y: 109, endPoint x: 220, endPoint y: 113, distance: 604.0
click at [220, 113] on div "51 If it is a web-based solution, does application frontent handle Responsive W…" at bounding box center [573, 110] width 976 height 22
copy span "does application frontent handle Responsive Web Design (RWD) to deliver an omni…"
